Goal: Find contact information: Find contact information

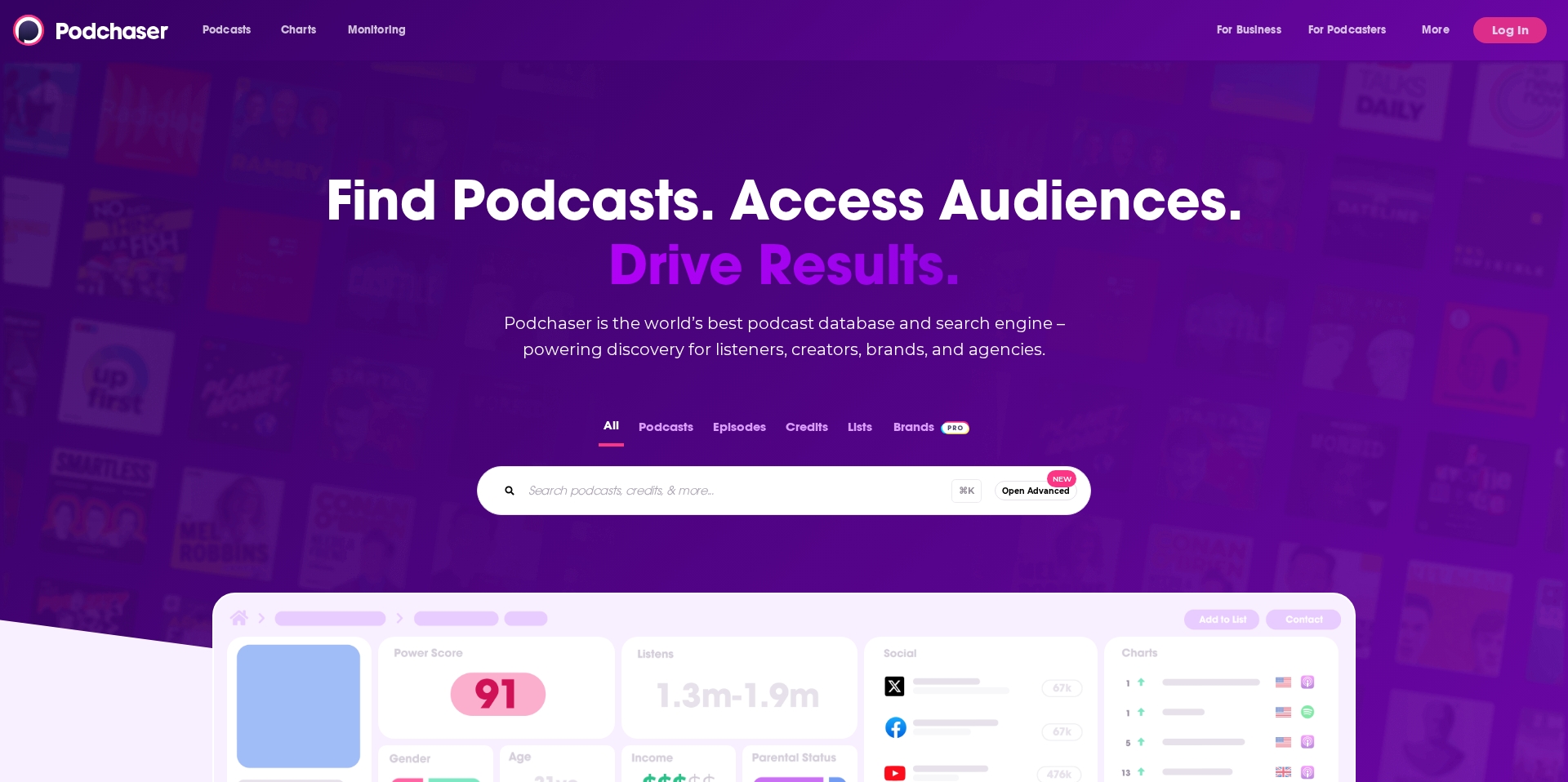
click at [610, 491] on input "Search podcasts, credits, & more..." at bounding box center [737, 491] width 430 height 26
type input "social justice"
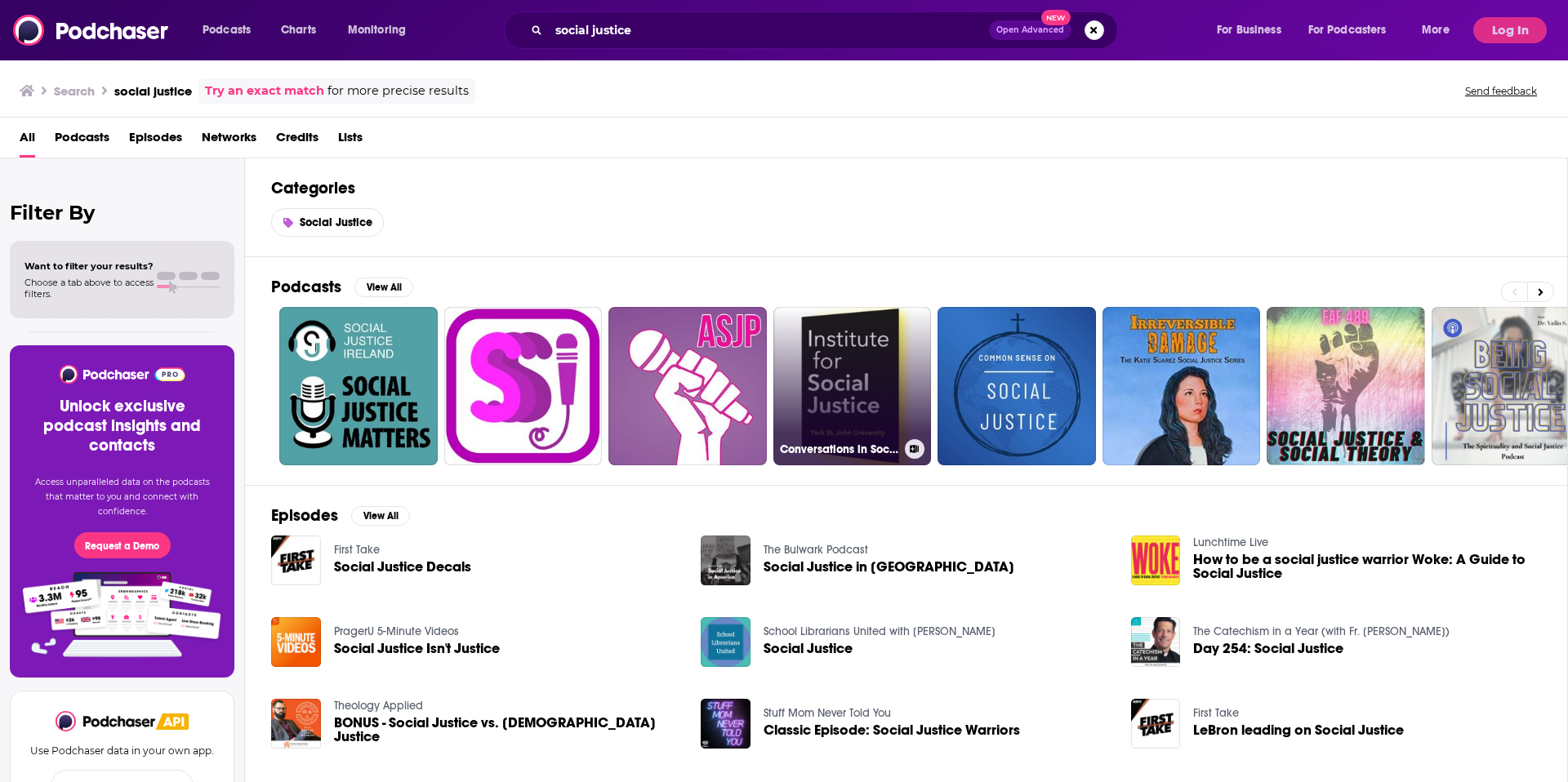
click at [855, 385] on link "Conversations in Social Justice" at bounding box center [852, 385] width 158 height 158
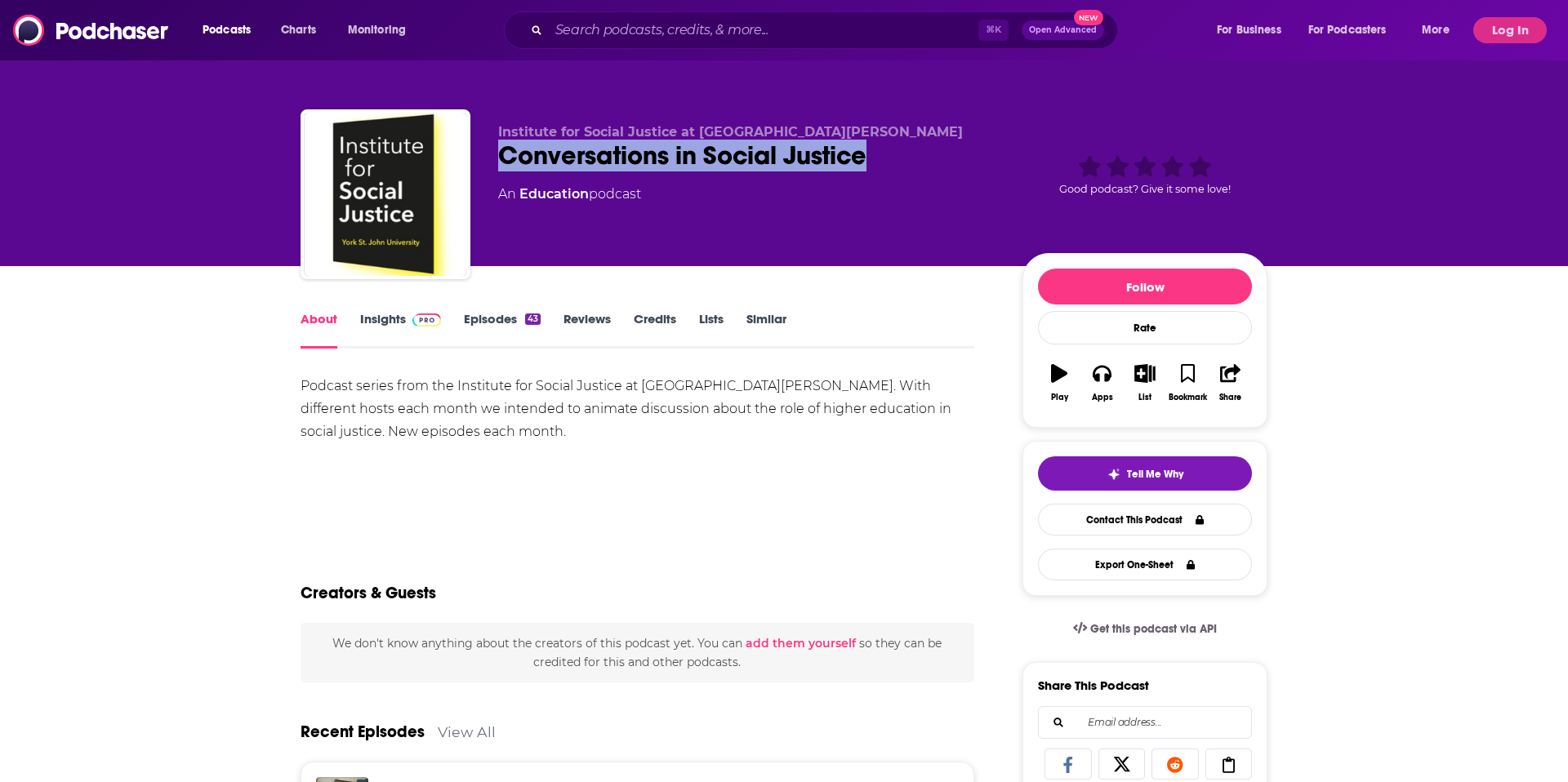
drag, startPoint x: 883, startPoint y: 161, endPoint x: 488, endPoint y: 168, distance: 395.1
click at [488, 168] on div "Institute for Social Justice at [GEOGRAPHIC_DATA][PERSON_NAME] Conversations in…" at bounding box center [784, 197] width 966 height 176
copy h1 "Conversations in Social Justice"
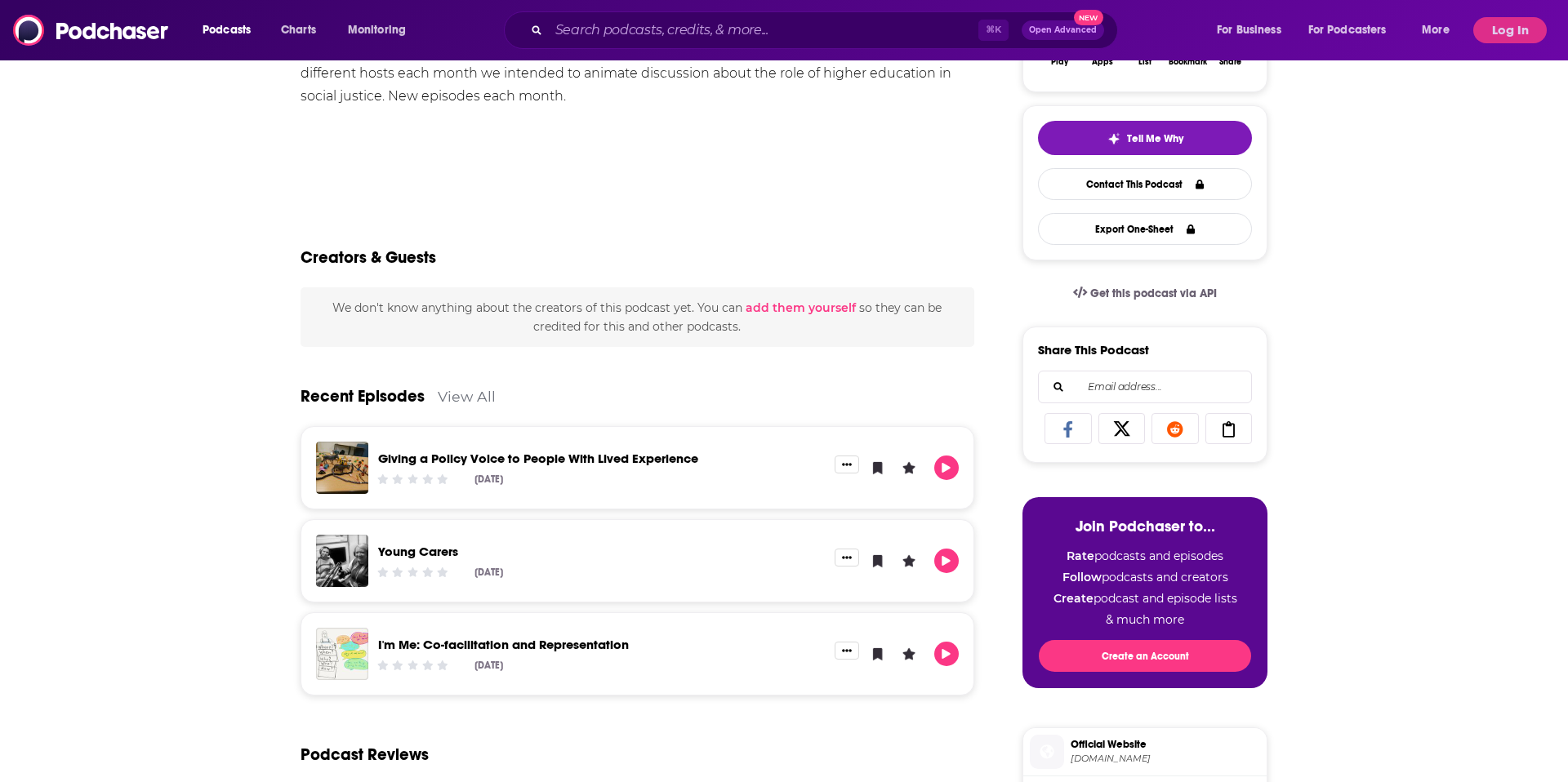
scroll to position [369, 0]
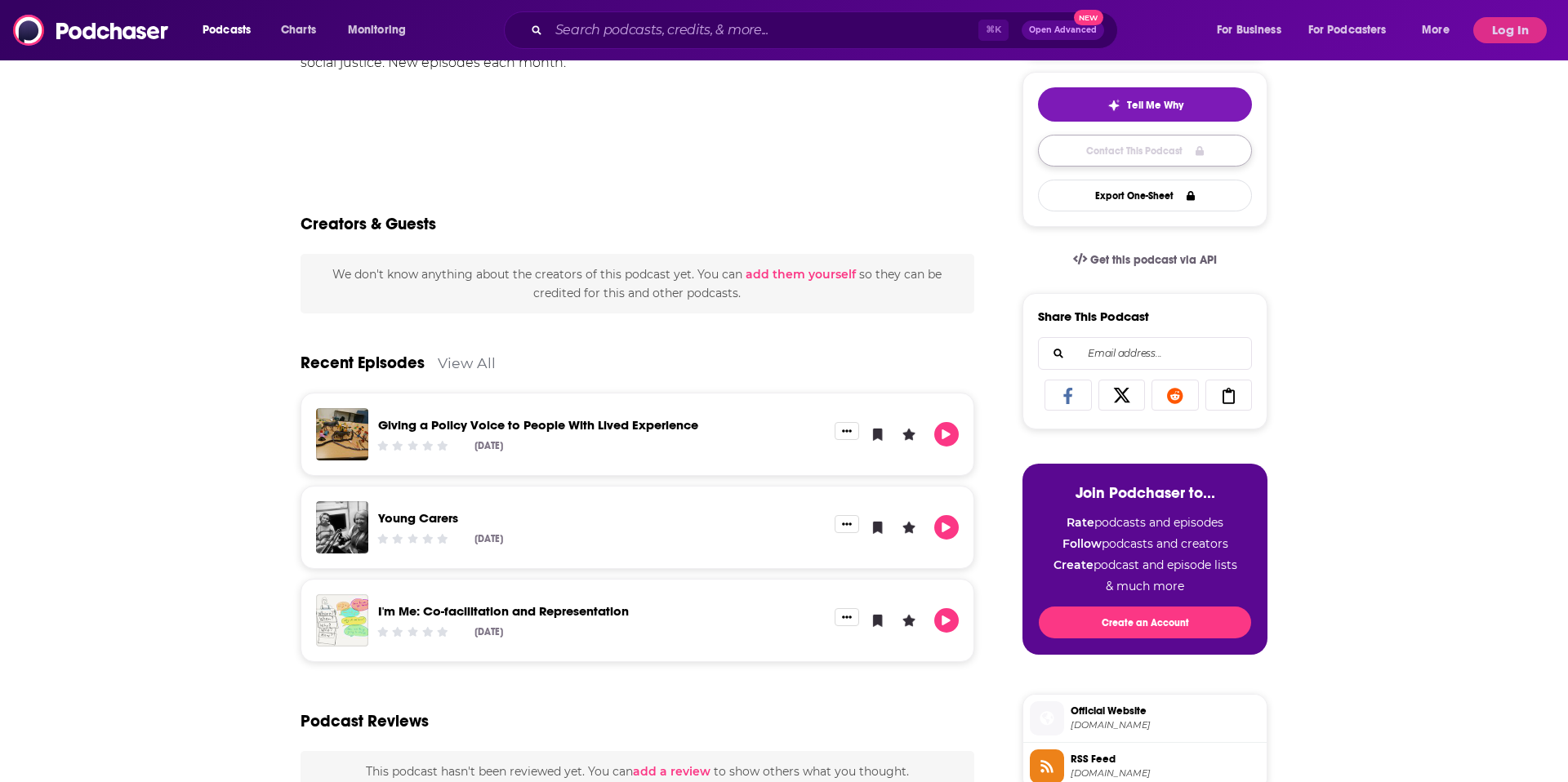
click at [1162, 153] on link "Contact This Podcast" at bounding box center [1144, 150] width 214 height 32
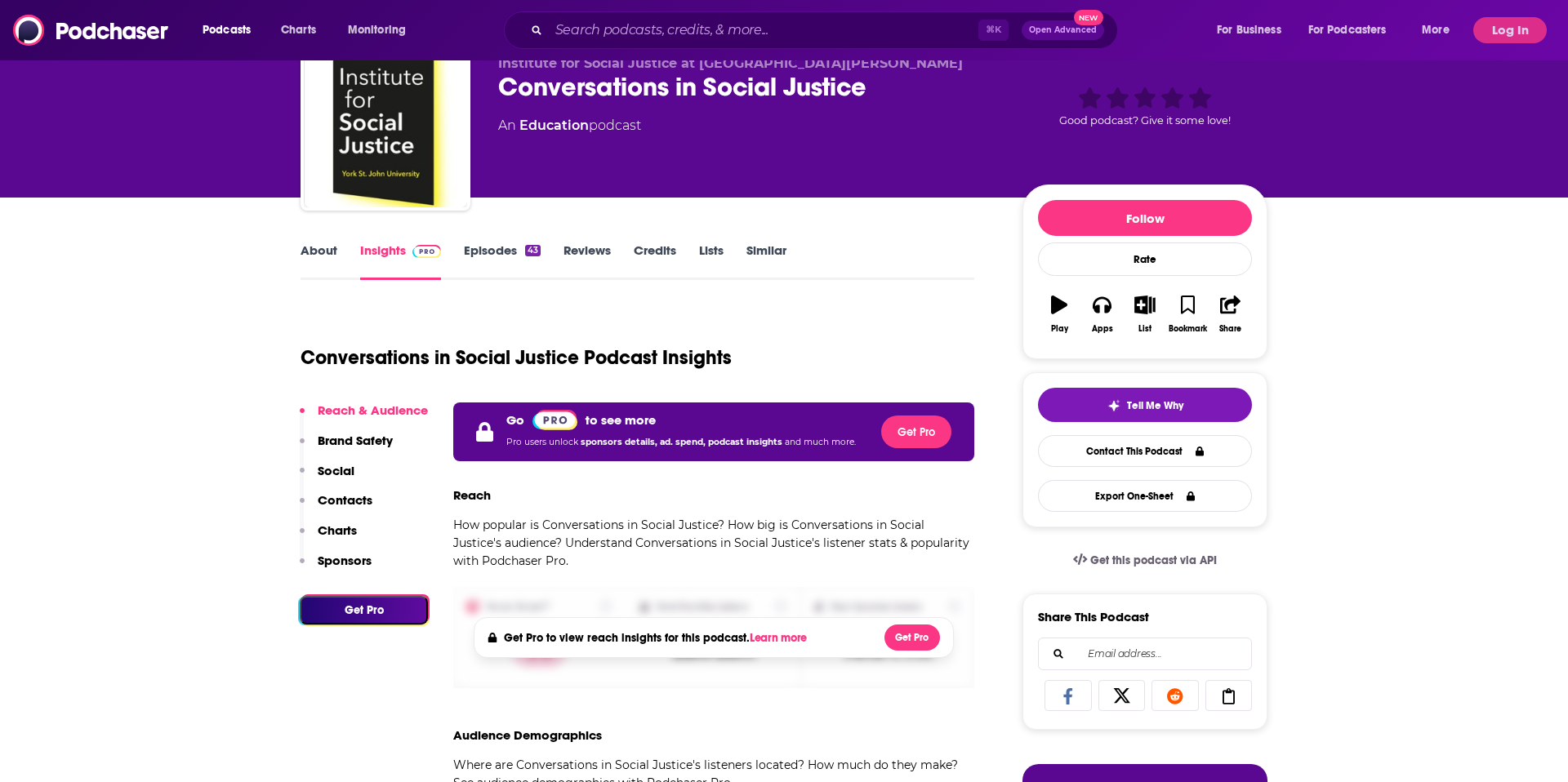
scroll to position [181, 0]
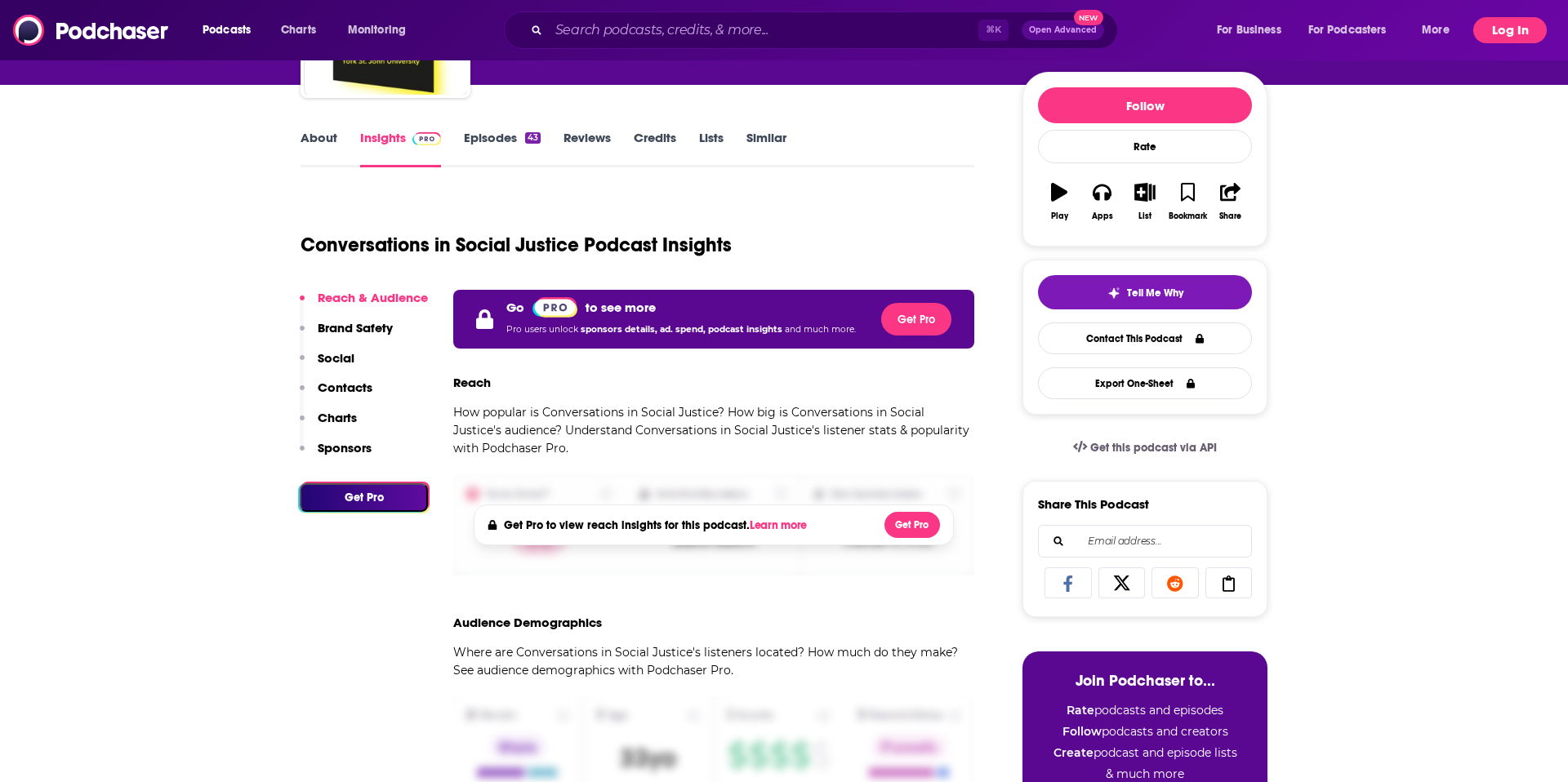
click at [1495, 38] on button "Log In" at bounding box center [1510, 30] width 73 height 26
click at [1497, 32] on button "Log In" at bounding box center [1510, 30] width 73 height 26
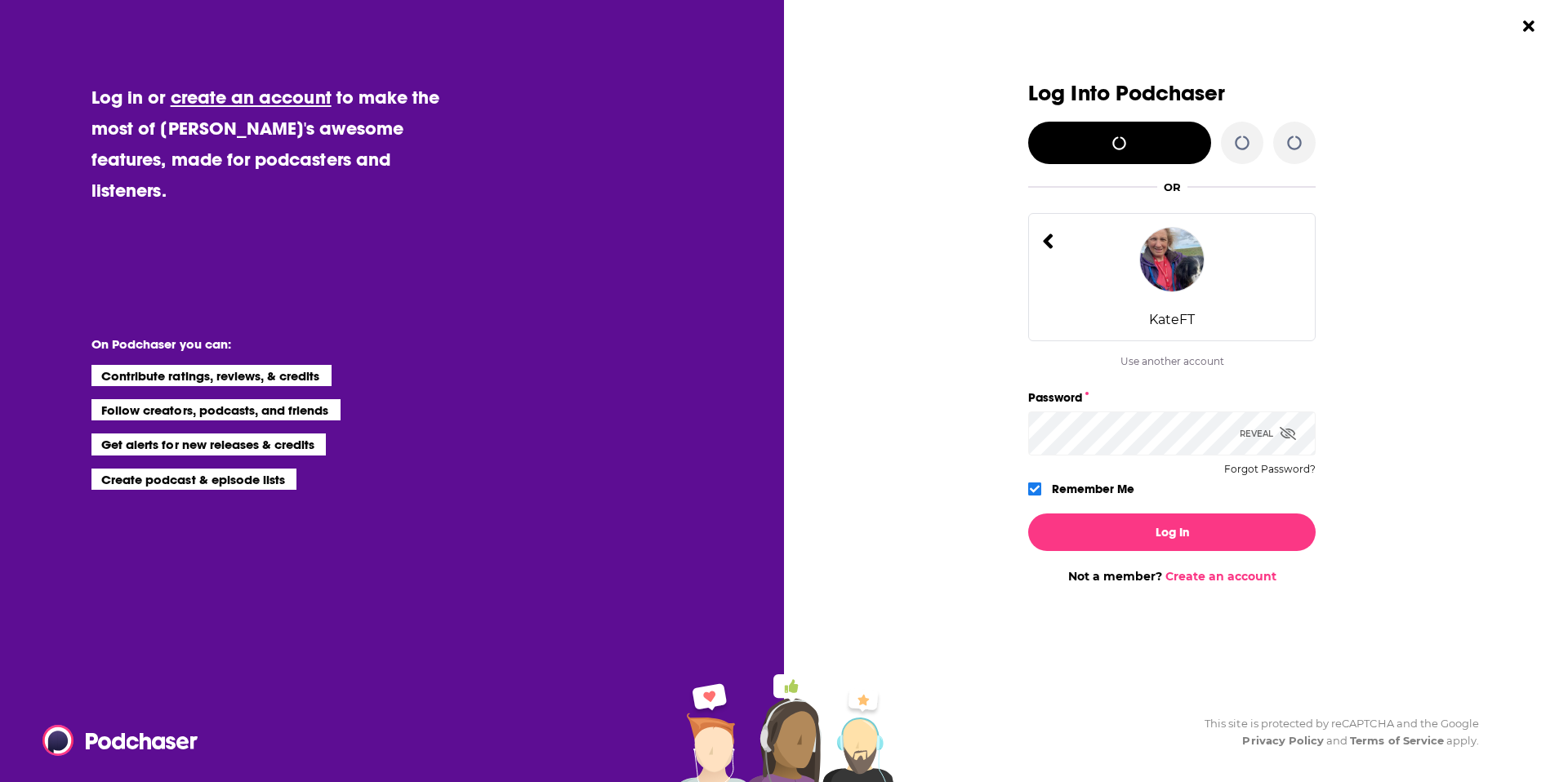
scroll to position [0, 0]
click at [1294, 439] on span "Dialog" at bounding box center [1287, 434] width 16 height 15
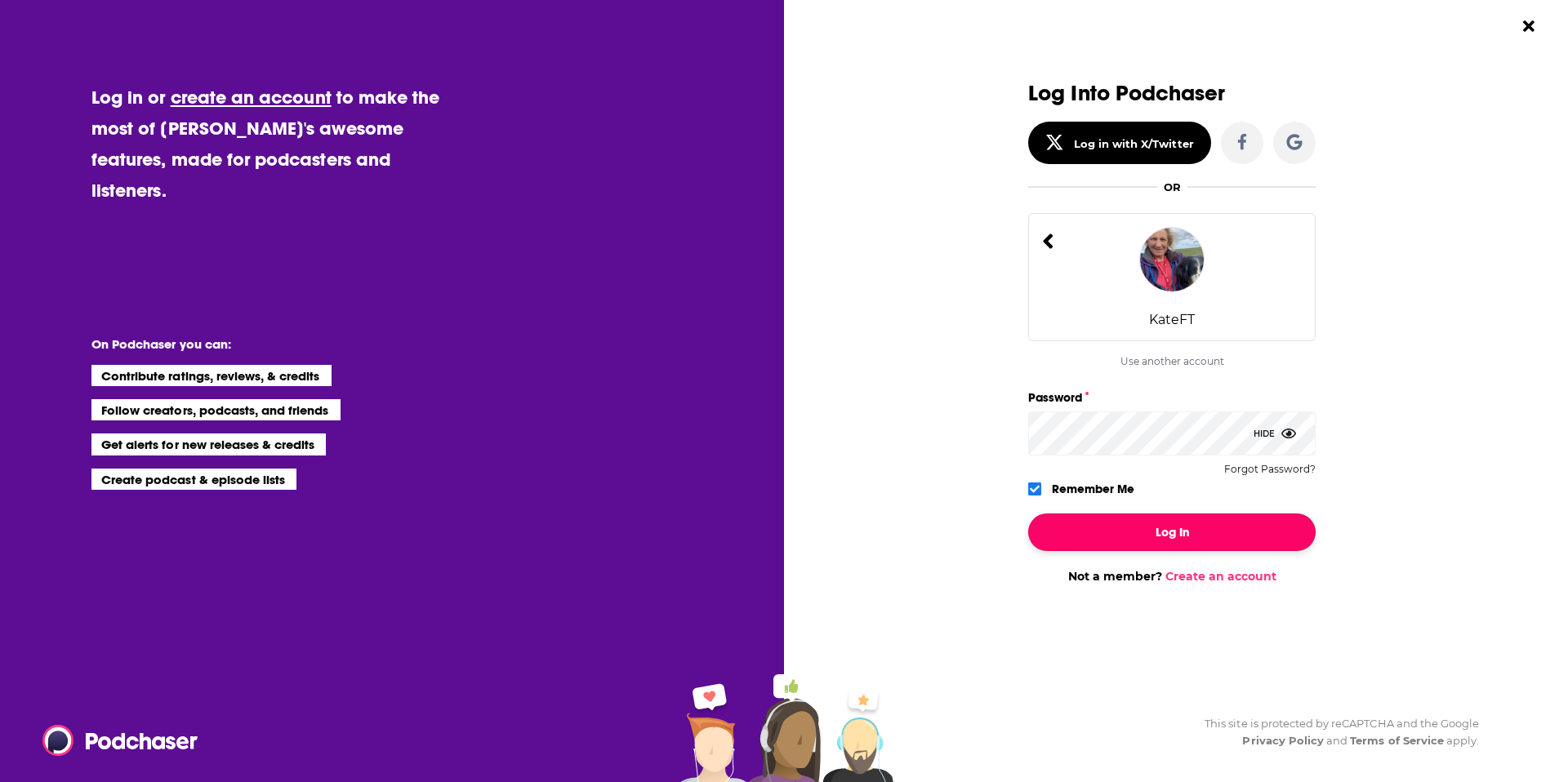
click at [1203, 536] on button "Log In" at bounding box center [1172, 532] width 287 height 38
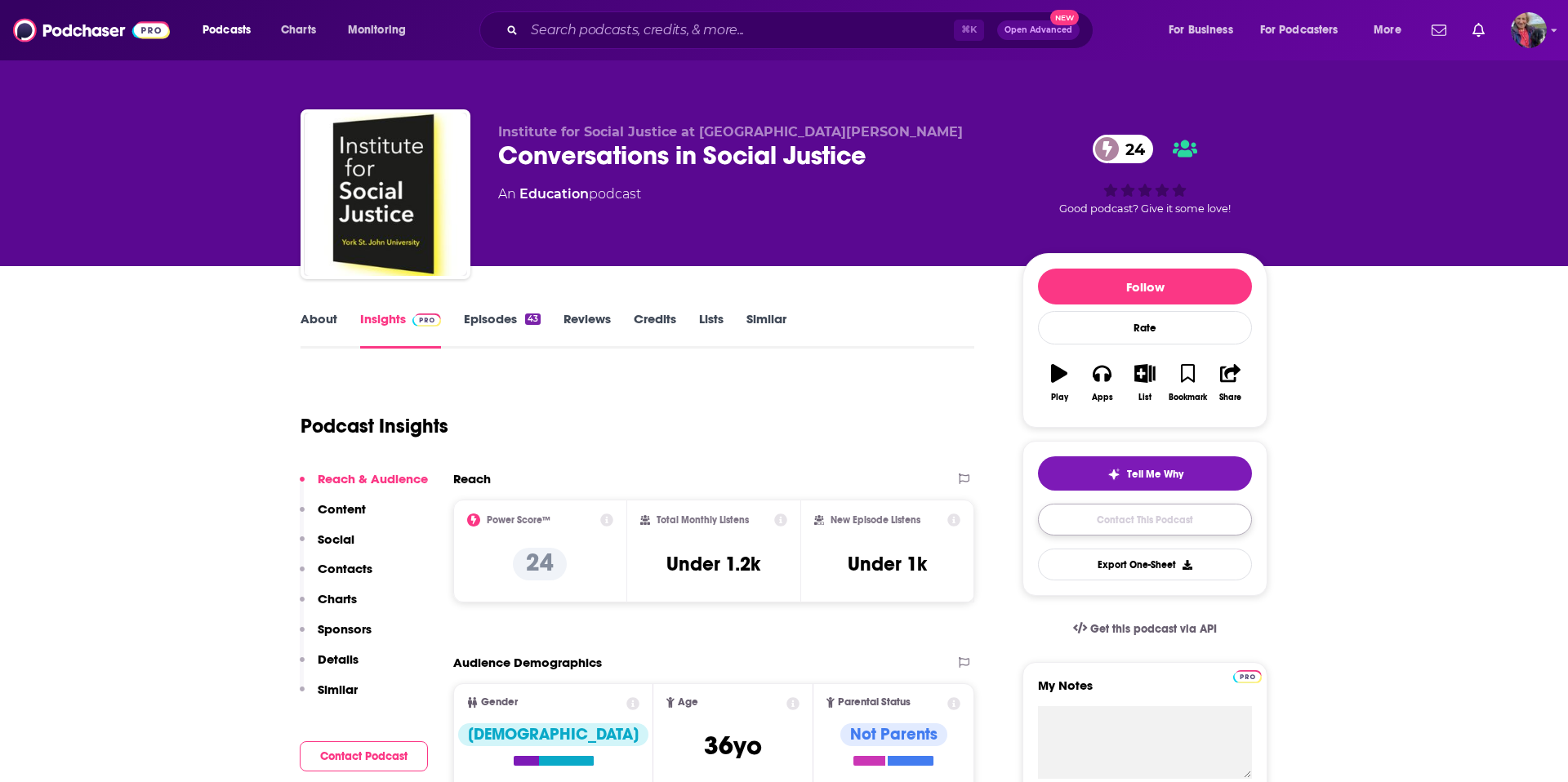
click at [1165, 526] on link "Contact This Podcast" at bounding box center [1144, 520] width 214 height 32
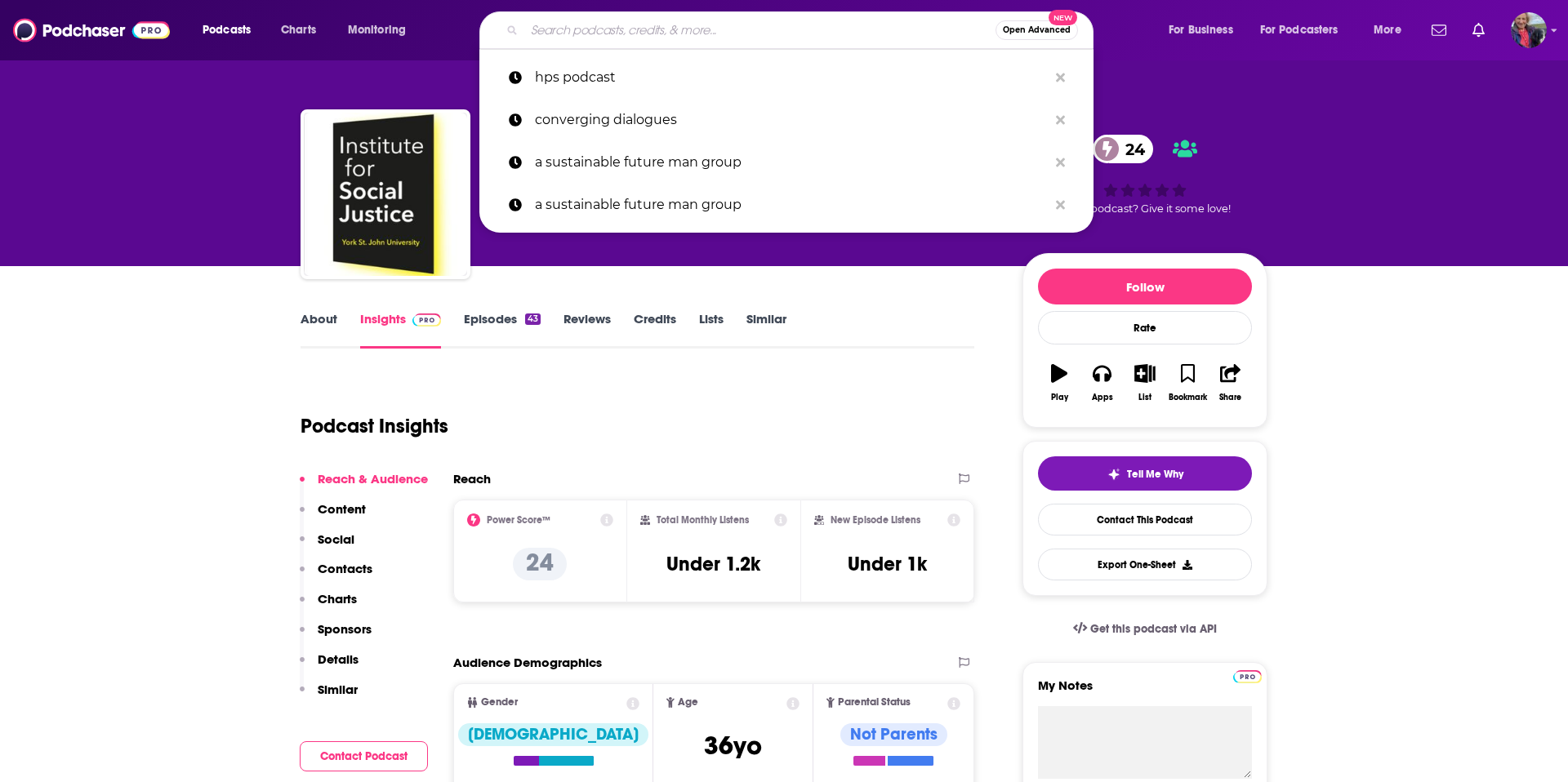
drag, startPoint x: 596, startPoint y: 32, endPoint x: 604, endPoint y: 44, distance: 14.4
click at [596, 35] on input "Search podcasts, credits, & more..." at bounding box center [759, 30] width 471 height 26
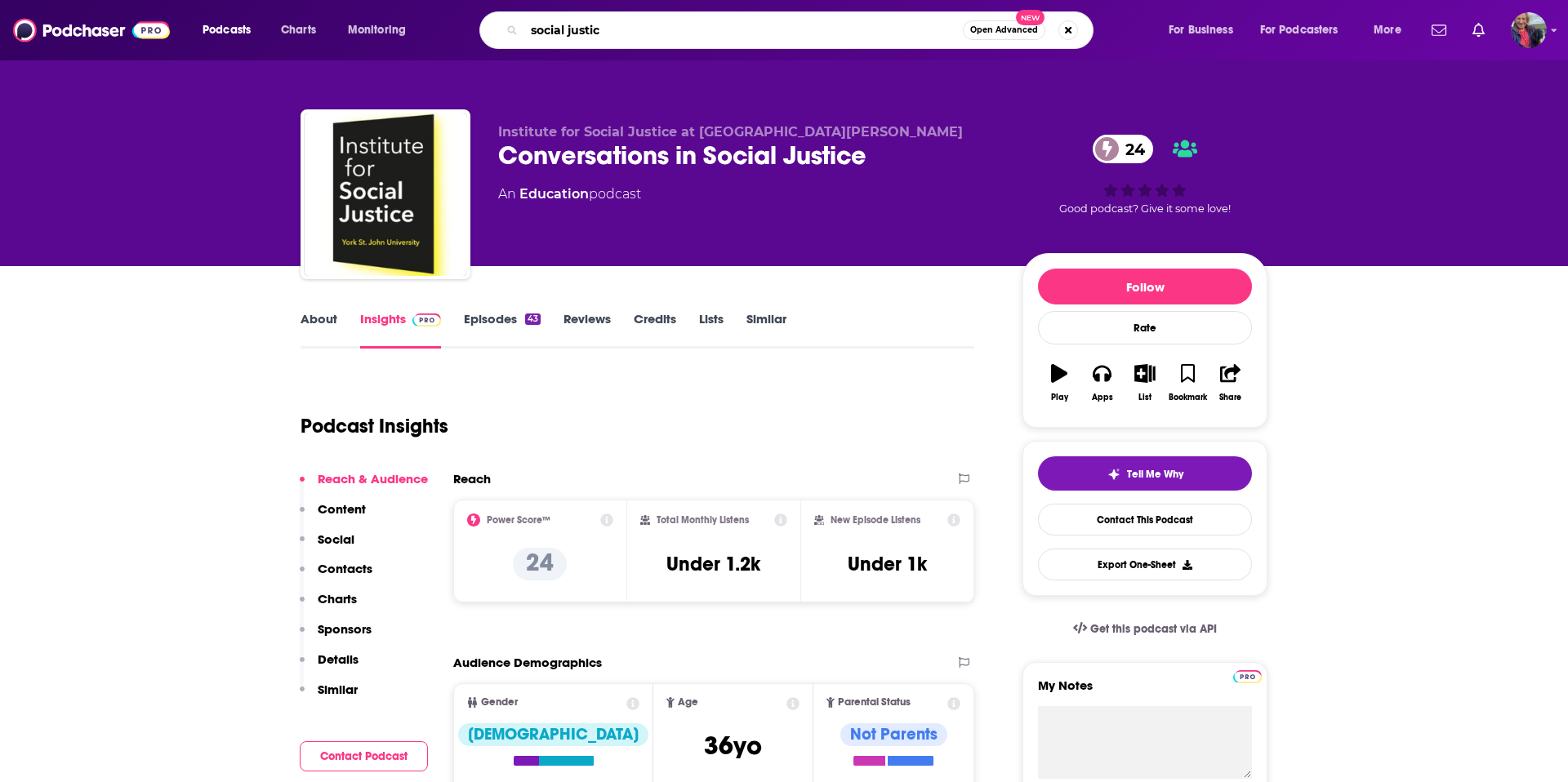
type input "social justice"
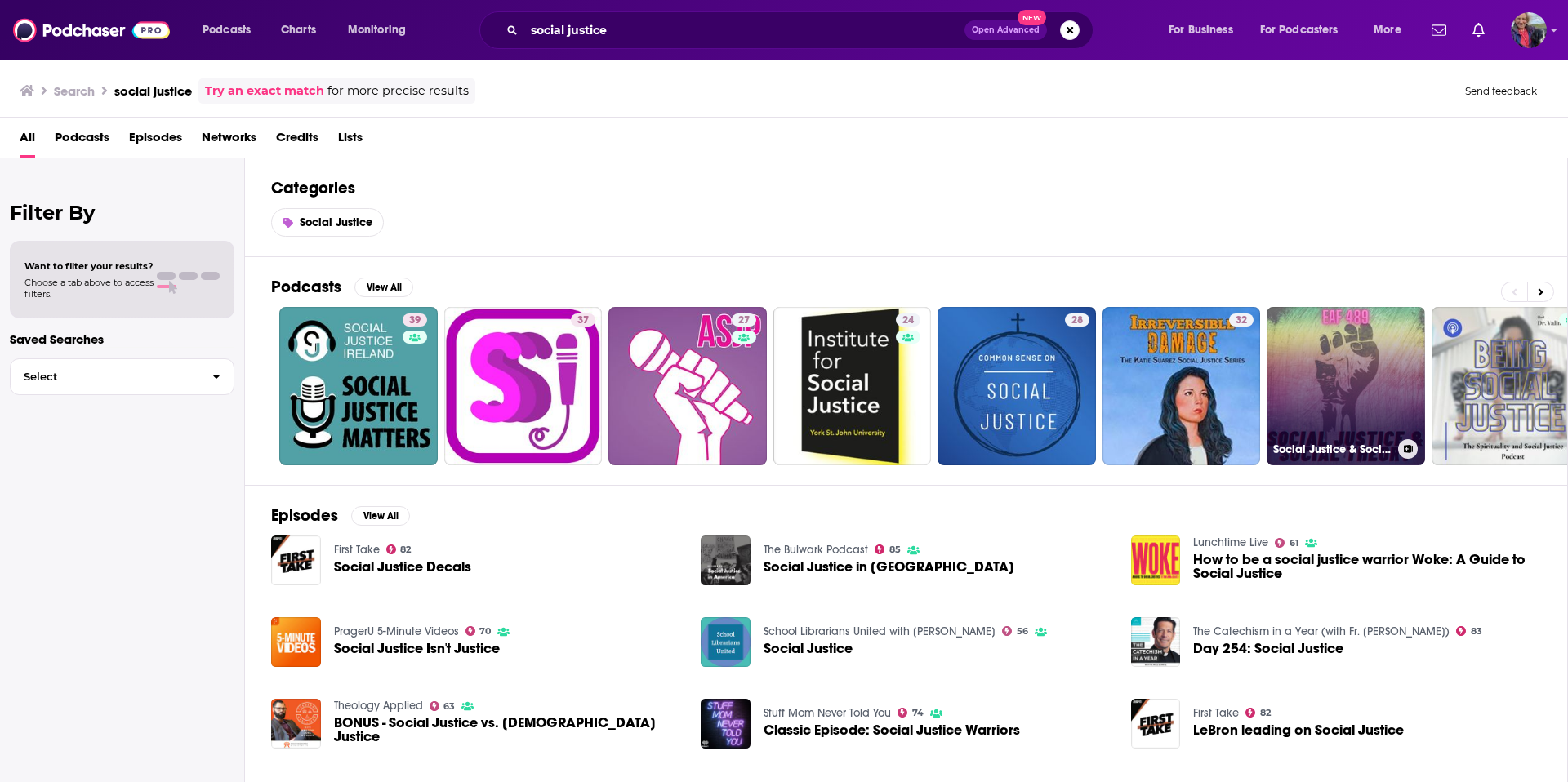
click at [1337, 392] on link "Social Justice & Social Theory" at bounding box center [1345, 385] width 158 height 158
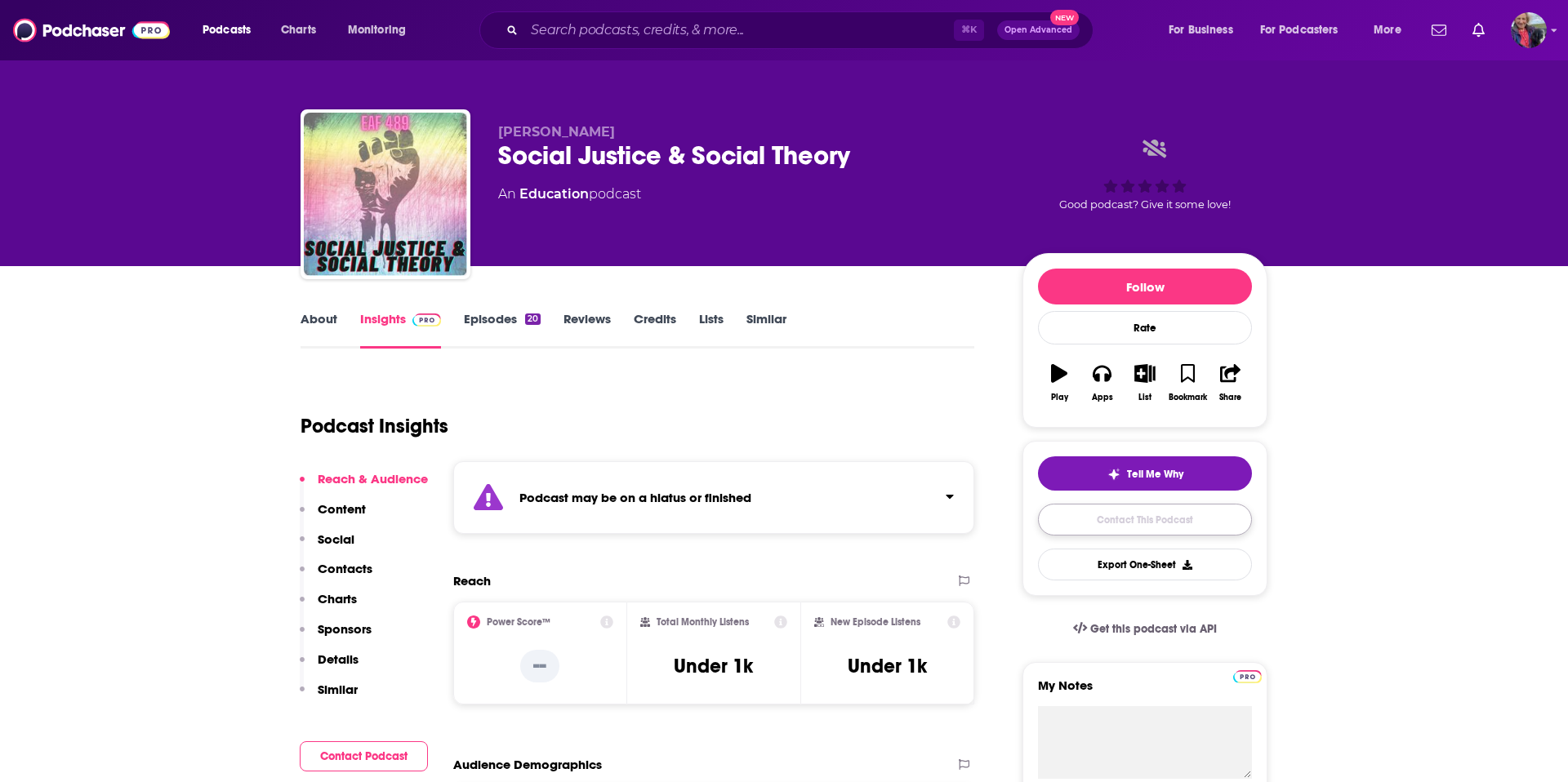
click at [1091, 526] on link "Contact This Podcast" at bounding box center [1144, 520] width 214 height 32
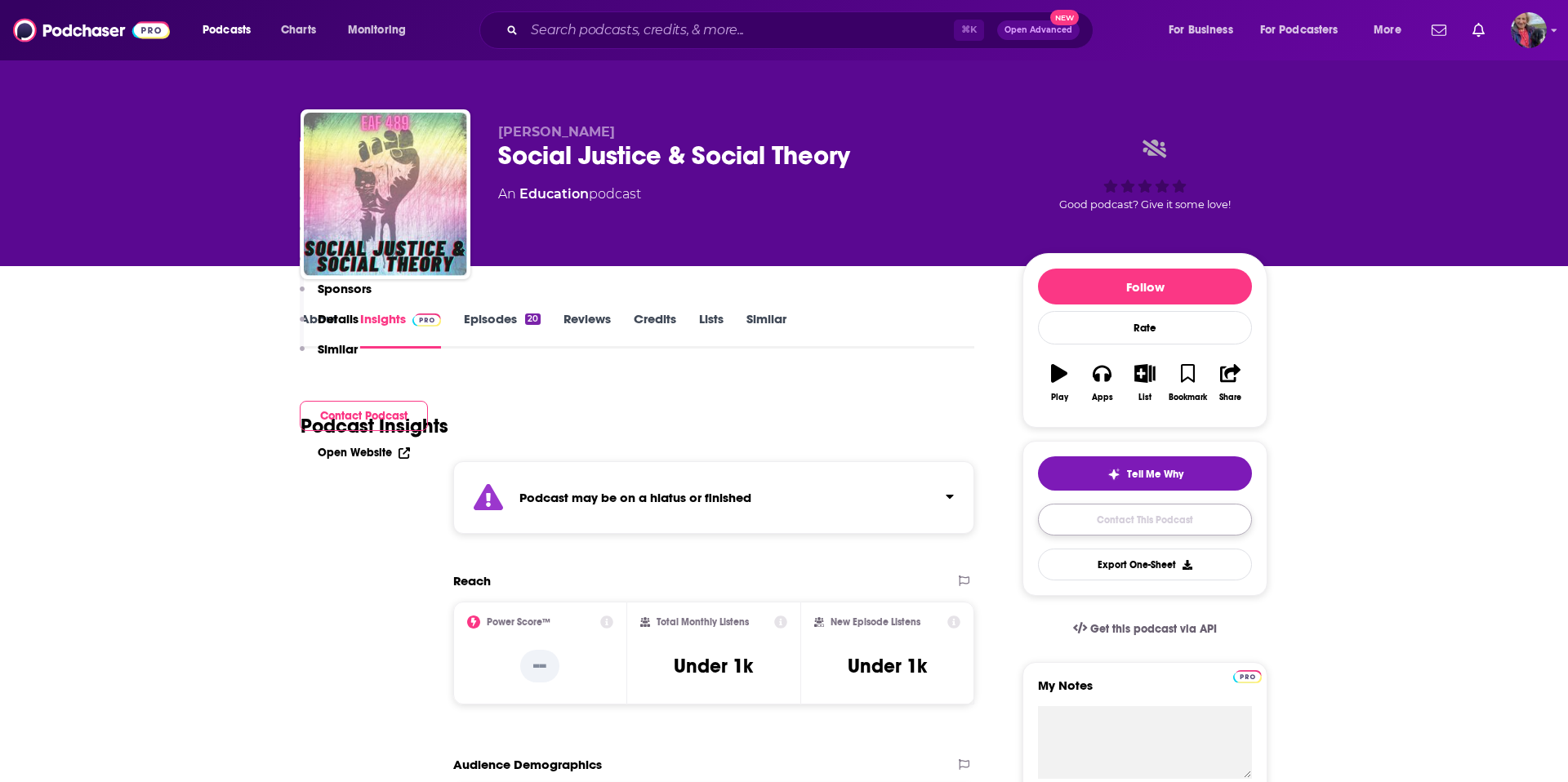
scroll to position [1422, 0]
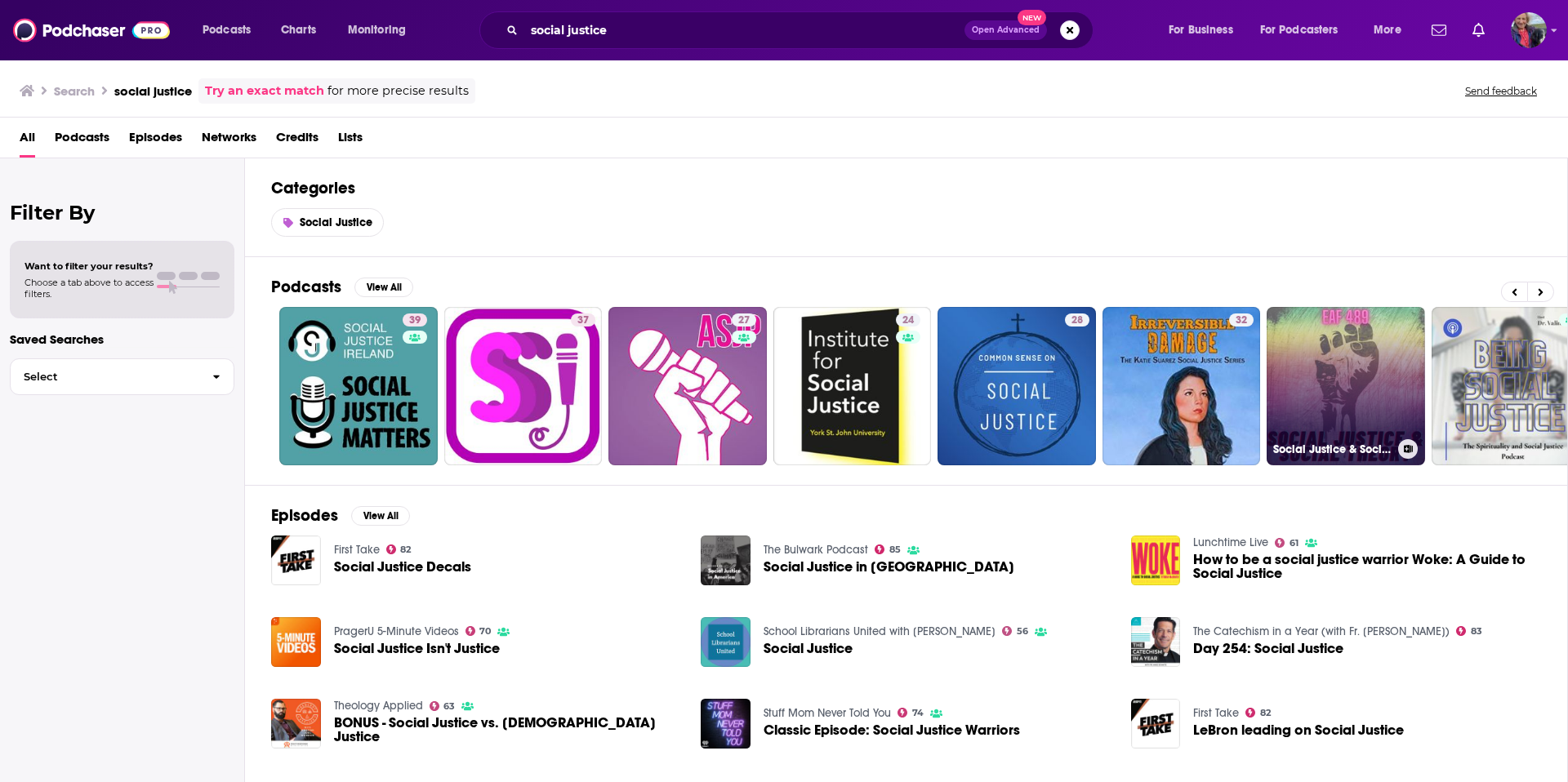
scroll to position [0, 203]
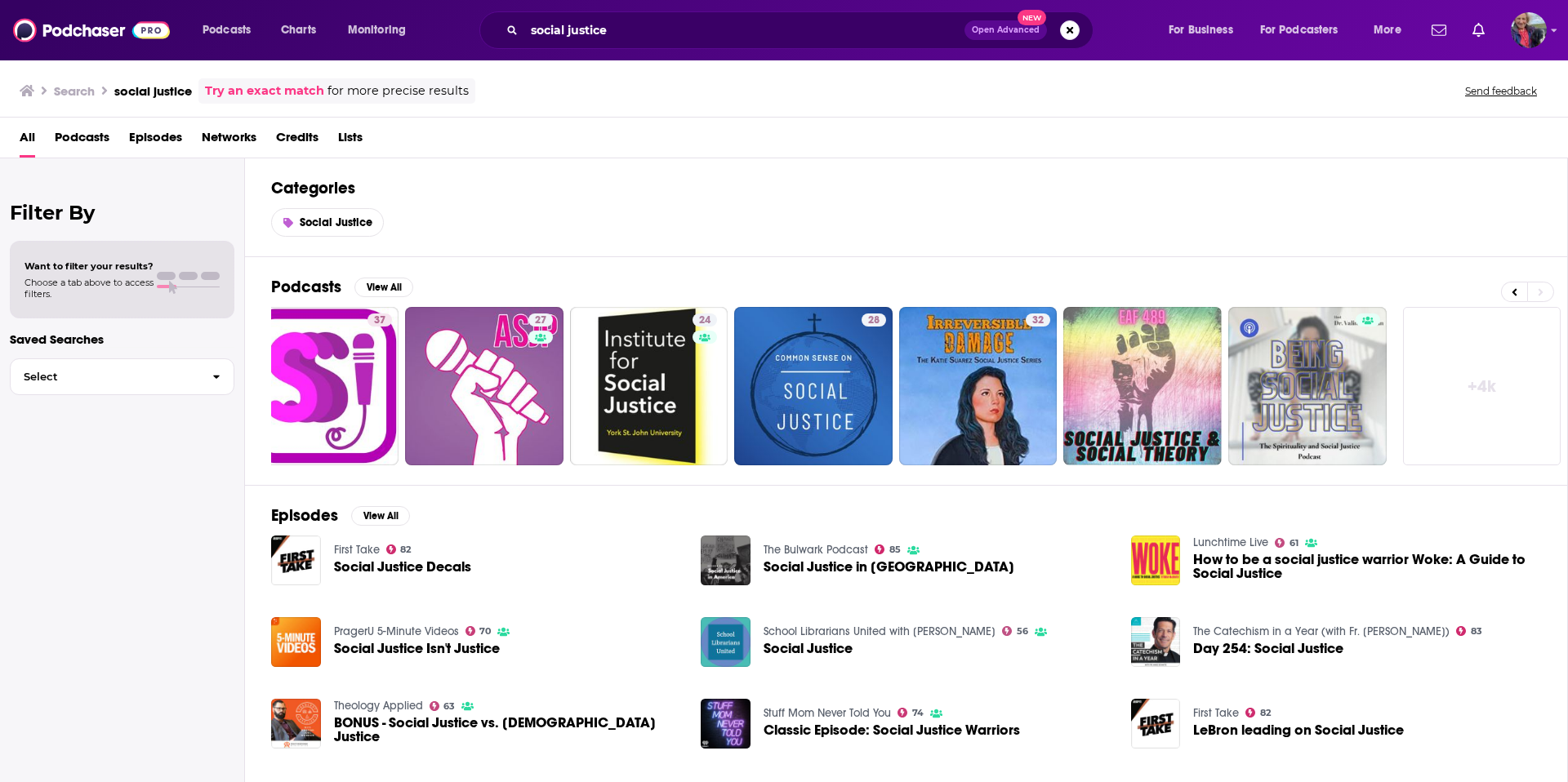
click at [1506, 402] on link "+ 4k" at bounding box center [1482, 385] width 158 height 158
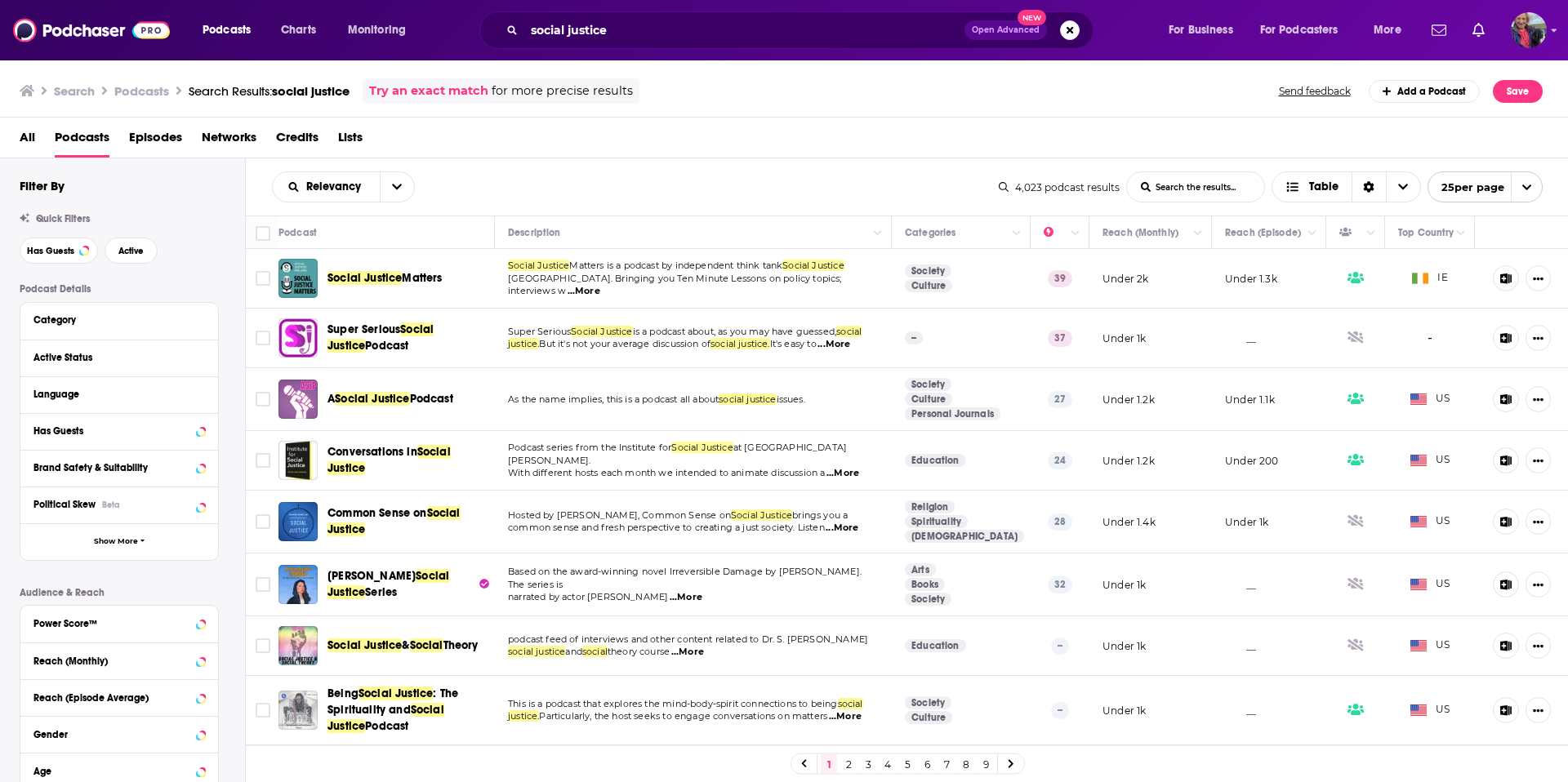
scroll to position [1, 0]
click at [367, 272] on span "Social Justice" at bounding box center [364, 277] width 74 height 14
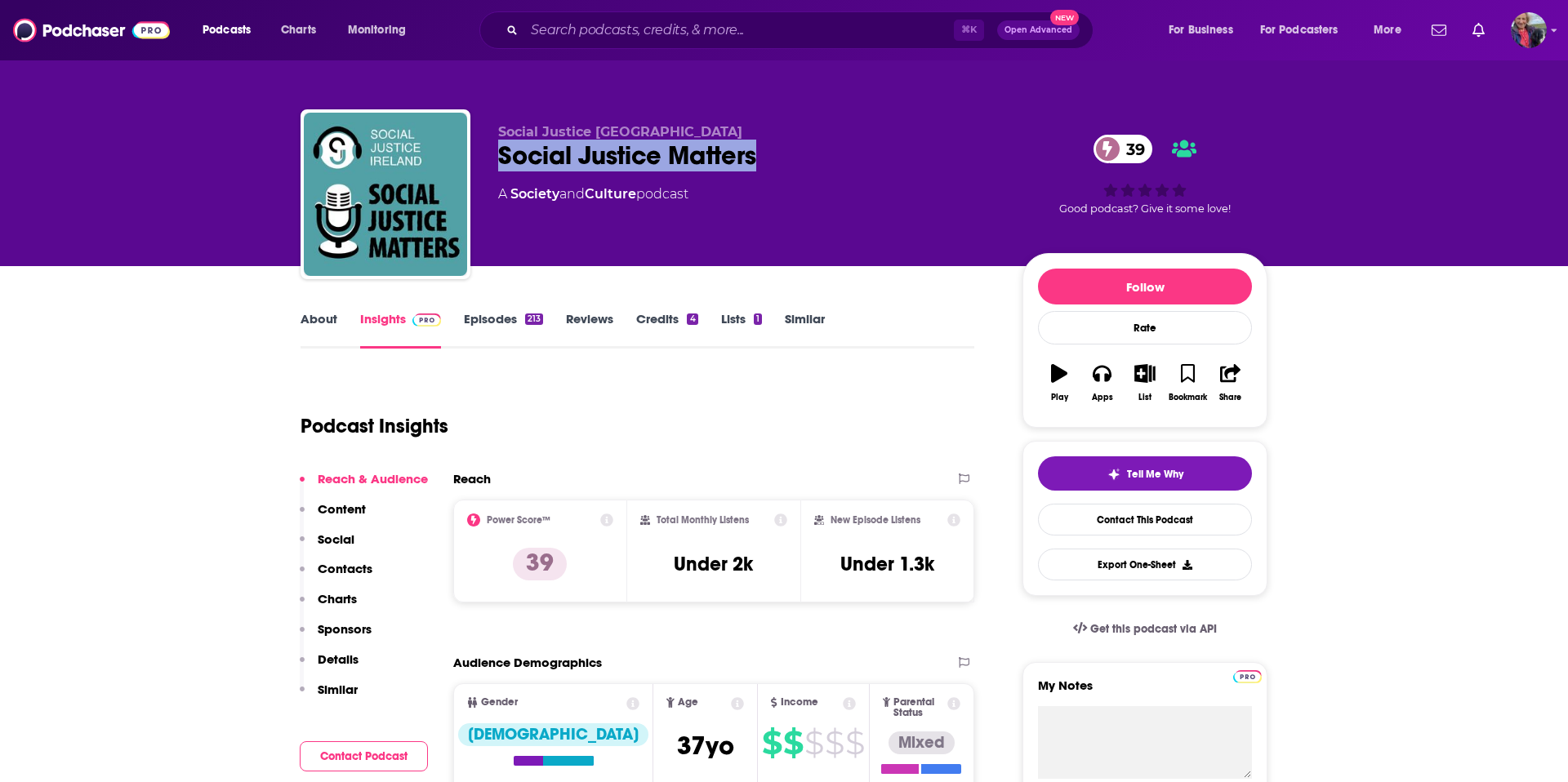
drag, startPoint x: 782, startPoint y: 159, endPoint x: 496, endPoint y: 155, distance: 286.0
click at [496, 155] on div "Social Justice Ireland Social Justice Matters 39 A Society and Culture podcast …" at bounding box center [784, 197] width 966 height 176
copy h2 "Social Justice Matters"
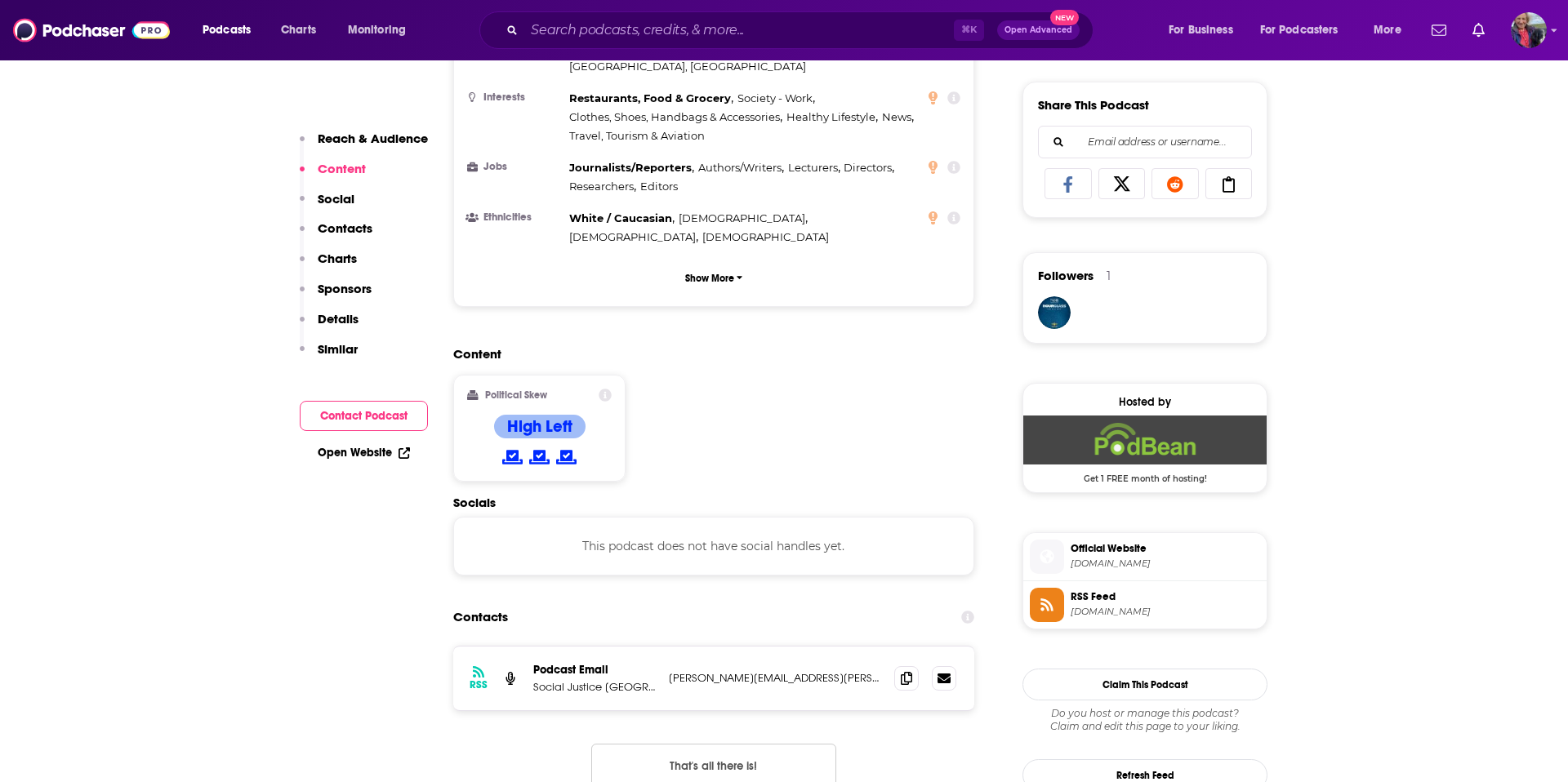
scroll to position [1073, 0]
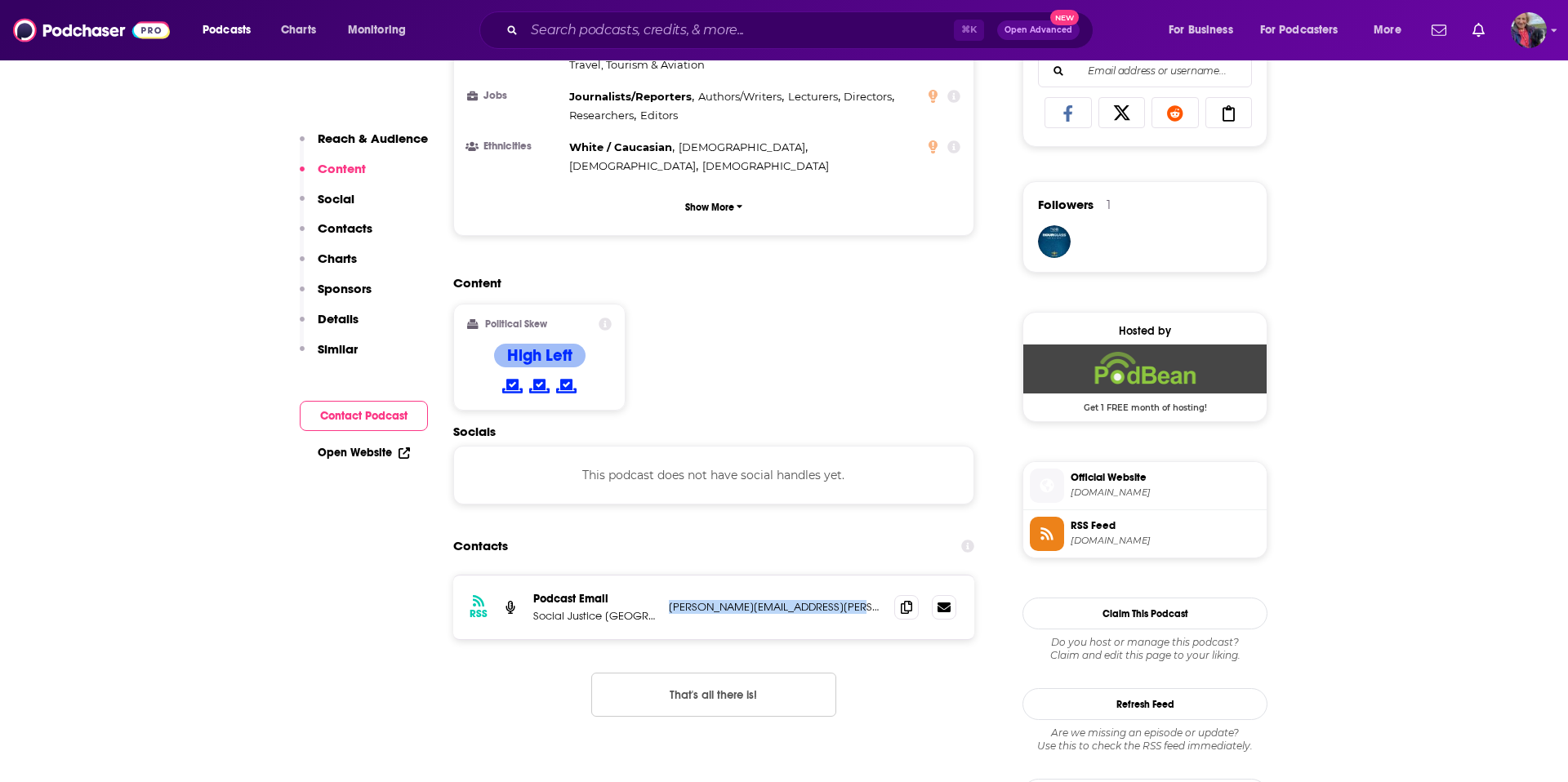
drag, startPoint x: 835, startPoint y: 546, endPoint x: 670, endPoint y: 547, distance: 165.0
click at [670, 600] on p "[PERSON_NAME][EMAIL_ADDRESS][PERSON_NAME][DOMAIN_NAME]" at bounding box center [775, 607] width 212 height 14
copy p "[PERSON_NAME][EMAIL_ADDRESS][PERSON_NAME][DOMAIN_NAME]"
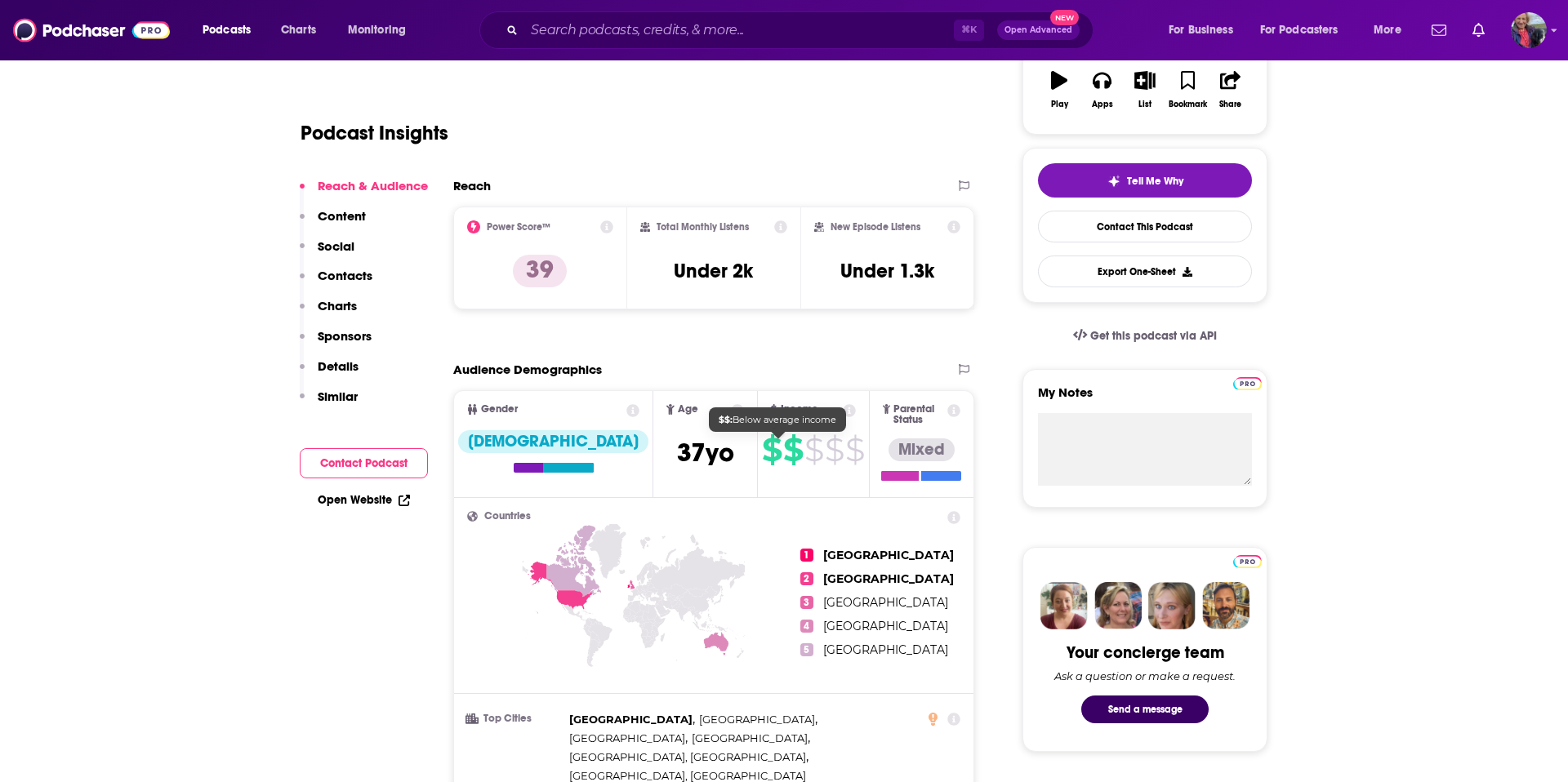
scroll to position [0, 0]
